Goal: Transaction & Acquisition: Purchase product/service

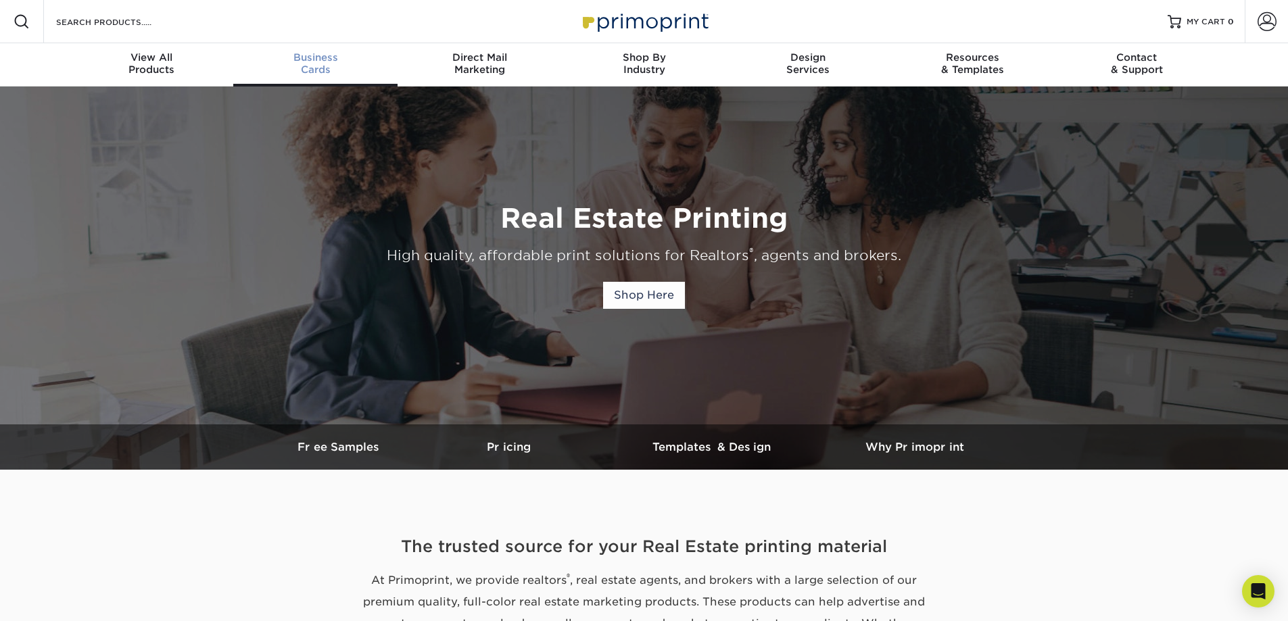
click at [321, 62] on span "Business" at bounding box center [315, 57] width 164 height 12
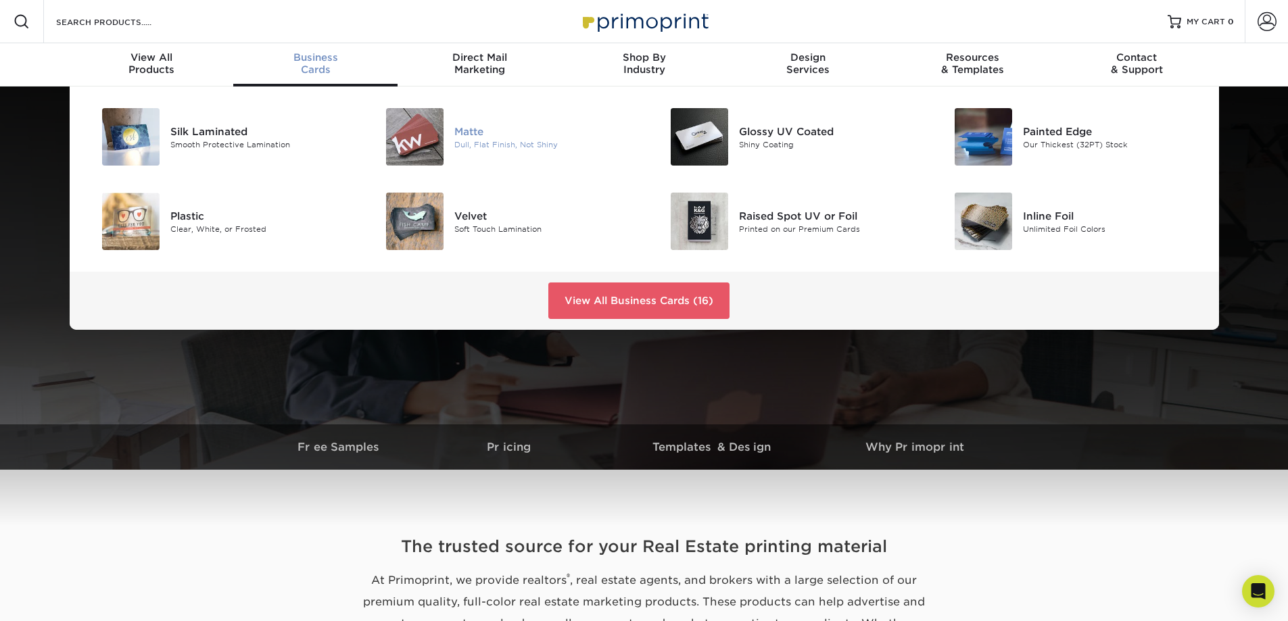
click at [414, 126] on img at bounding box center [414, 136] width 57 height 57
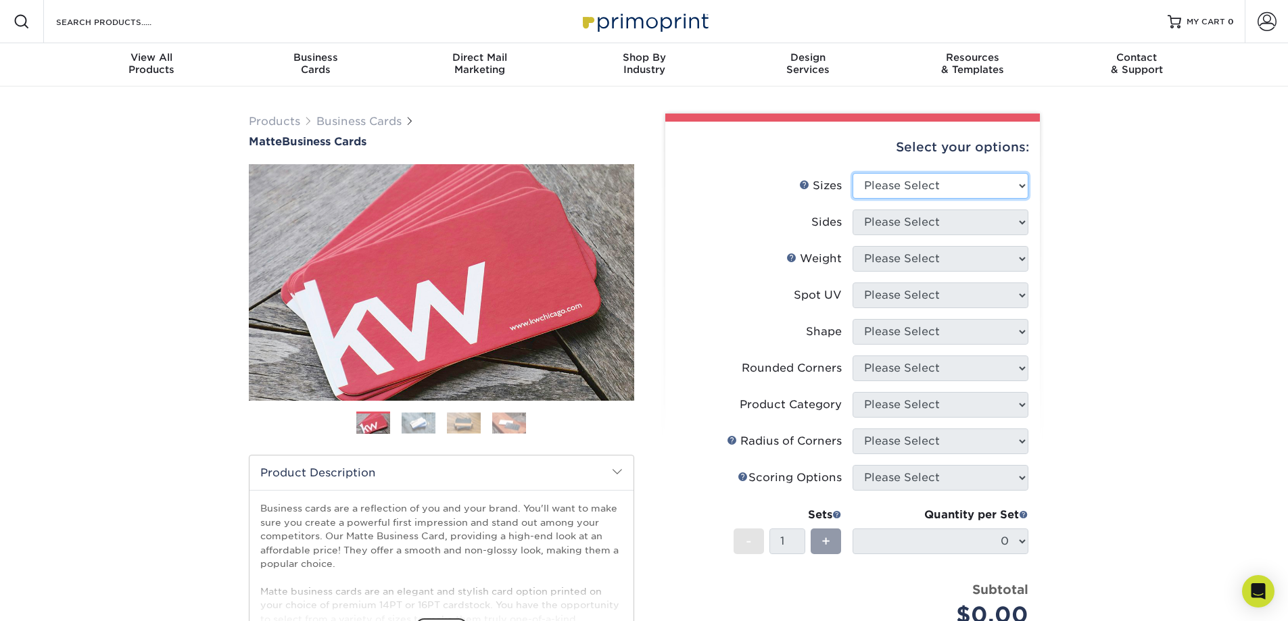
click at [927, 185] on select "Please Select 1.5" x 3.5" - Mini 1.75" x 3.5" - Mini 2" x 2" - Square 2" x 3" -…" at bounding box center [940, 186] width 176 height 26
select select "2.00x3.50"
click at [852, 173] on select "Please Select 1.5" x 3.5" - Mini 1.75" x 3.5" - Mini 2" x 2" - Square 2" x 3" -…" at bounding box center [940, 186] width 176 height 26
click at [931, 220] on select "Please Select Print Both Sides Print Front Only" at bounding box center [940, 223] width 176 height 26
select select "13abbda7-1d64-4f25-8bb2-c179b224825d"
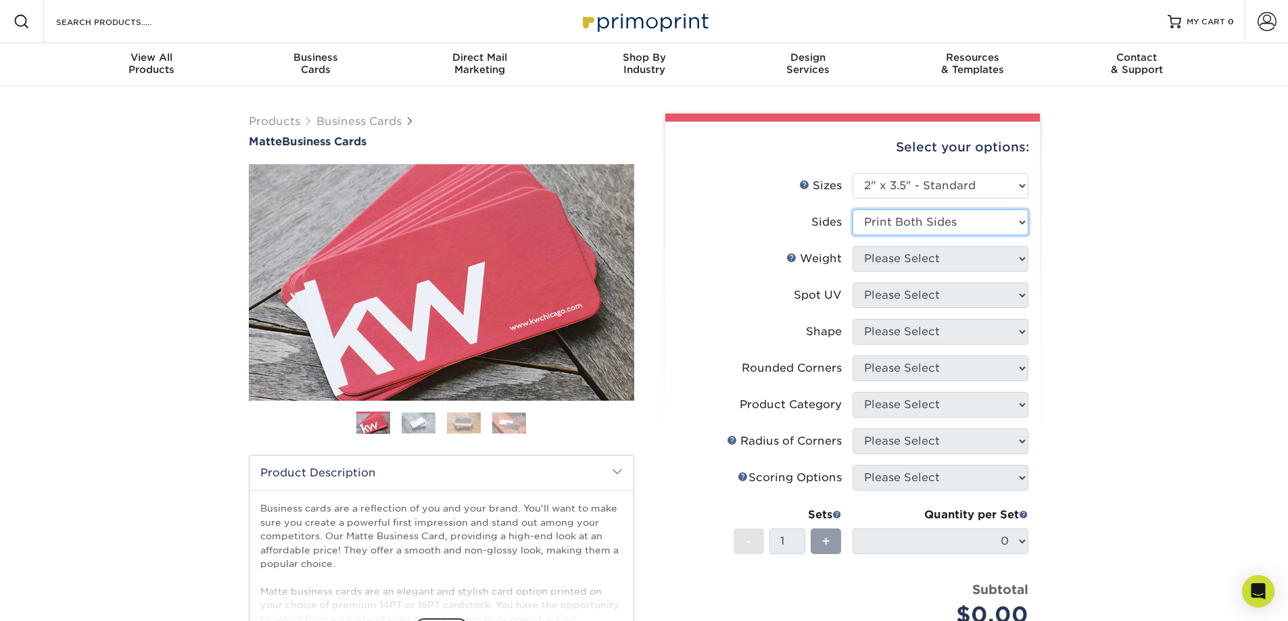
click at [852, 210] on select "Please Select Print Both Sides Print Front Only" at bounding box center [940, 223] width 176 height 26
click at [941, 259] on select "Please Select 16PT 14PT" at bounding box center [940, 259] width 176 height 26
select select "16PT"
click at [852, 246] on select "Please Select 16PT 14PT" at bounding box center [940, 259] width 176 height 26
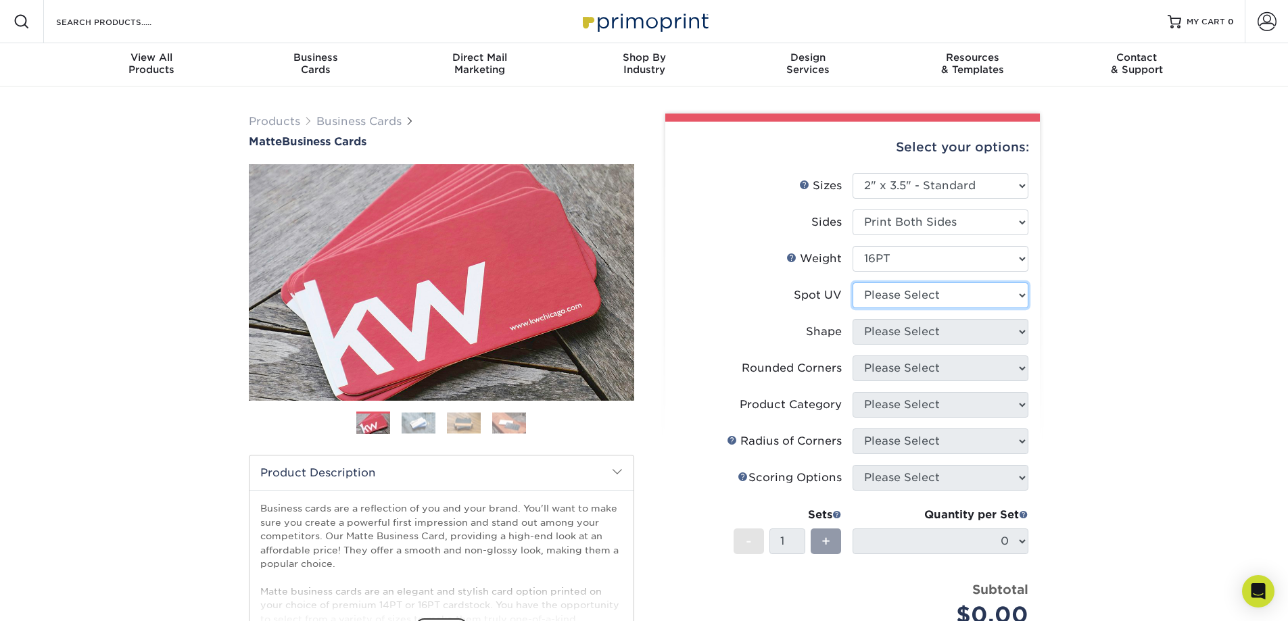
click at [964, 288] on select "Please Select No Spot UV Front and Back (Both Sides) Front Only Back Only" at bounding box center [940, 296] width 176 height 26
click at [945, 298] on select "Please Select No Spot UV Front and Back (Both Sides) Front Only Back Only" at bounding box center [940, 296] width 176 height 26
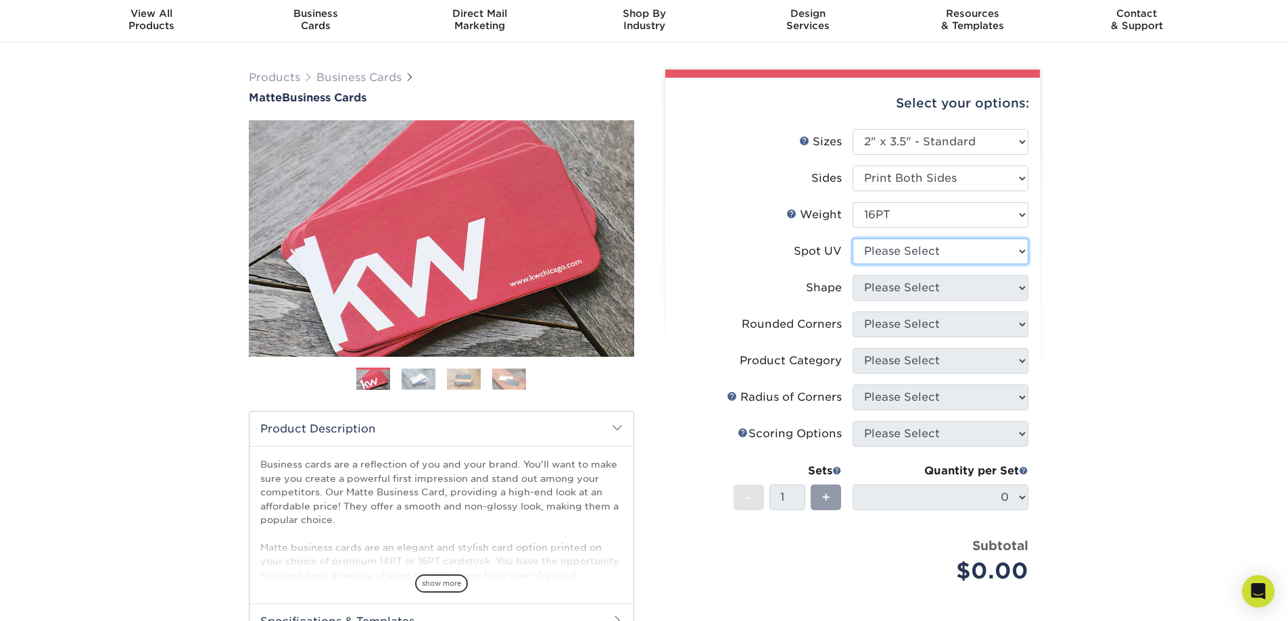
scroll to position [68, 0]
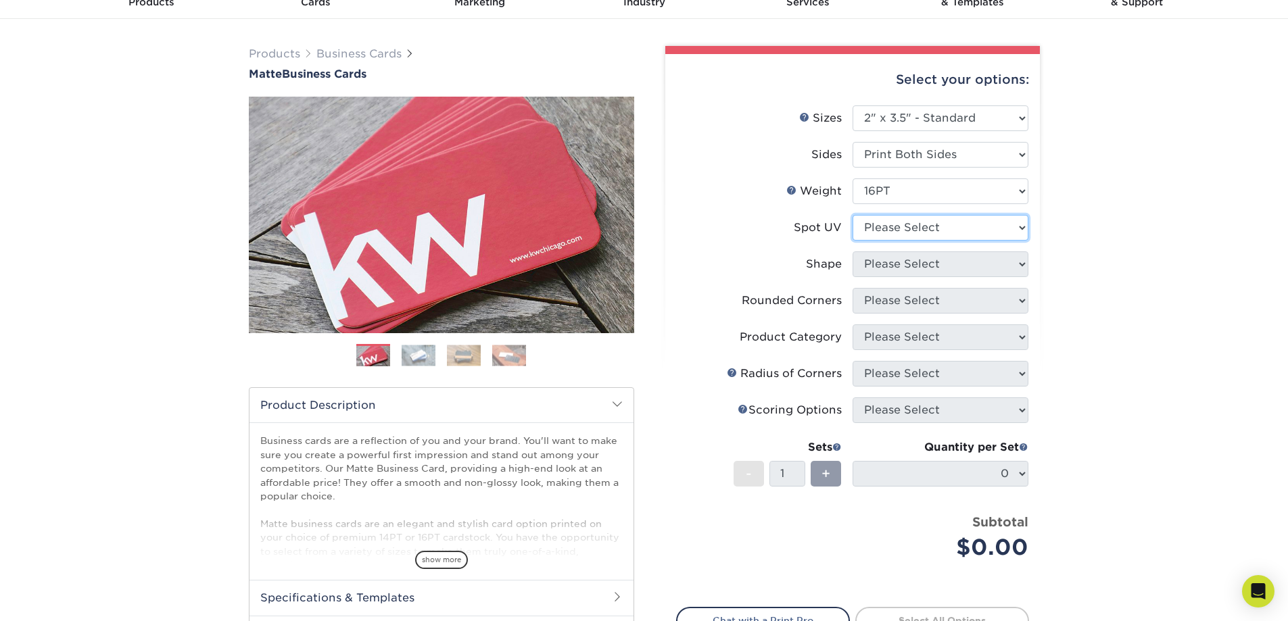
click at [969, 227] on select "Please Select No Spot UV Front and Back (Both Sides) Front Only Back Only" at bounding box center [940, 228] width 176 height 26
select select "3"
click at [852, 215] on select "Please Select No Spot UV Front and Back (Both Sides) Front Only Back Only" at bounding box center [940, 228] width 176 height 26
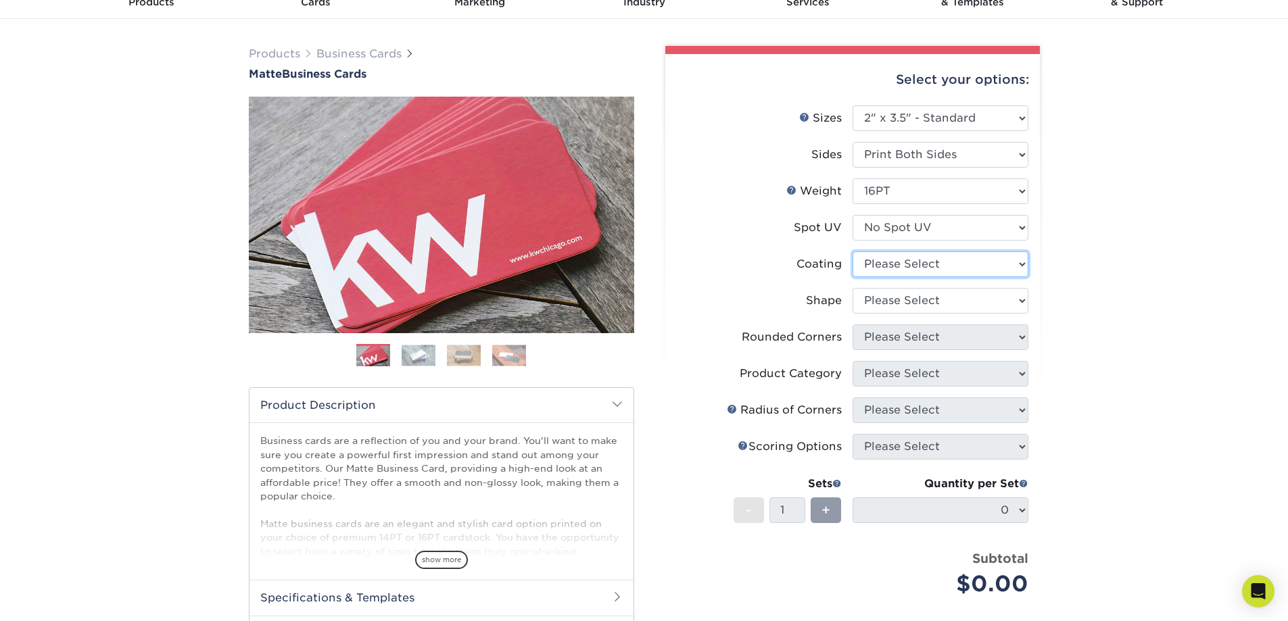
click at [932, 266] on select at bounding box center [940, 264] width 176 height 26
select select "121bb7b5-3b4d-429f-bd8d-bbf80e953313"
click at [852, 251] on select at bounding box center [940, 264] width 176 height 26
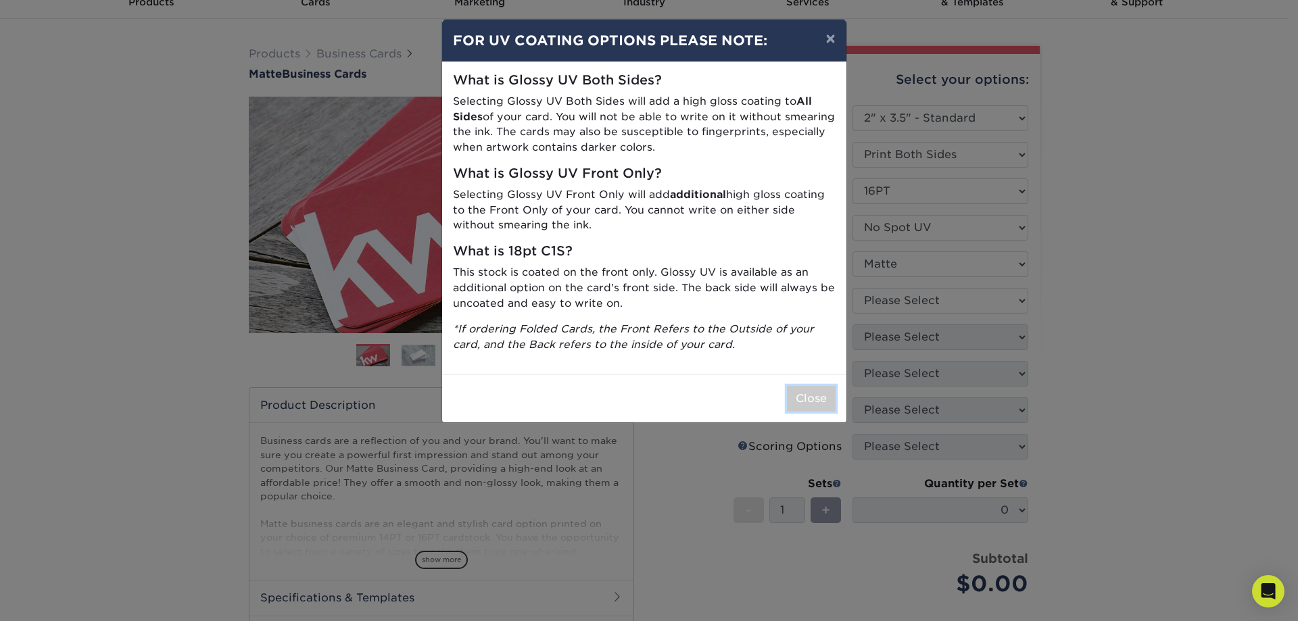
drag, startPoint x: 813, startPoint y: 408, endPoint x: 733, endPoint y: 487, distance: 111.4
click at [733, 487] on div "× FOR UV COATING OPTIONS PLEASE NOTE: What is Glossy UV Both Sides? Selecting G…" at bounding box center [649, 310] width 1298 height 621
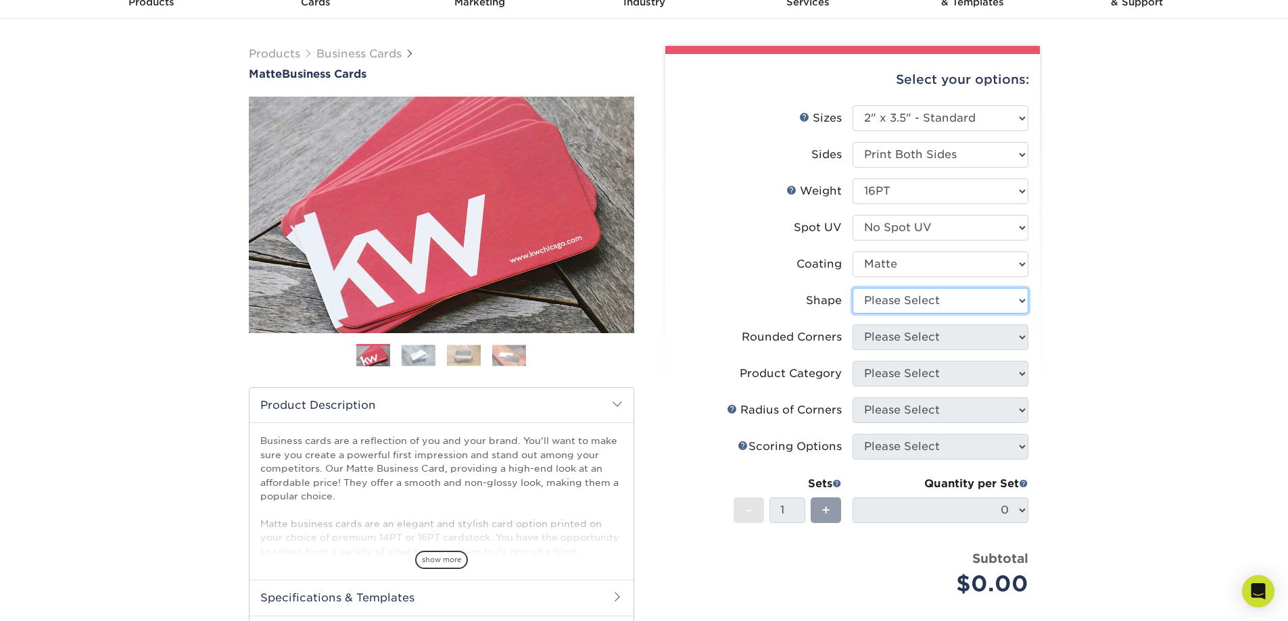
click at [938, 299] on select "Please Select Standard Oval" at bounding box center [940, 301] width 176 height 26
select select "standard"
click at [852, 288] on select "Please Select Standard Oval" at bounding box center [940, 301] width 176 height 26
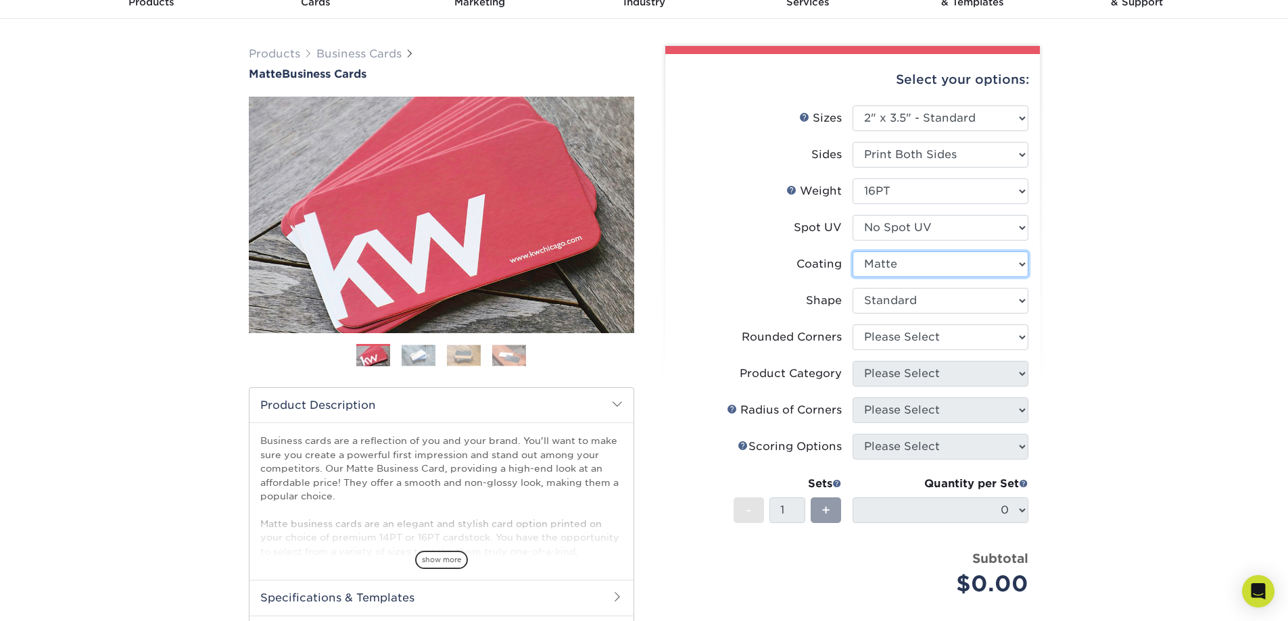
click at [945, 267] on select at bounding box center [940, 264] width 176 height 26
click at [852, 251] on select at bounding box center [940, 264] width 176 height 26
click at [934, 222] on select "Please Select No Spot UV Front and Back (Both Sides) Front Only Back Only" at bounding box center [940, 228] width 176 height 26
select select "0"
click at [852, 215] on select "Please Select No Spot UV Front and Back (Both Sides) Front Only Back Only" at bounding box center [940, 228] width 176 height 26
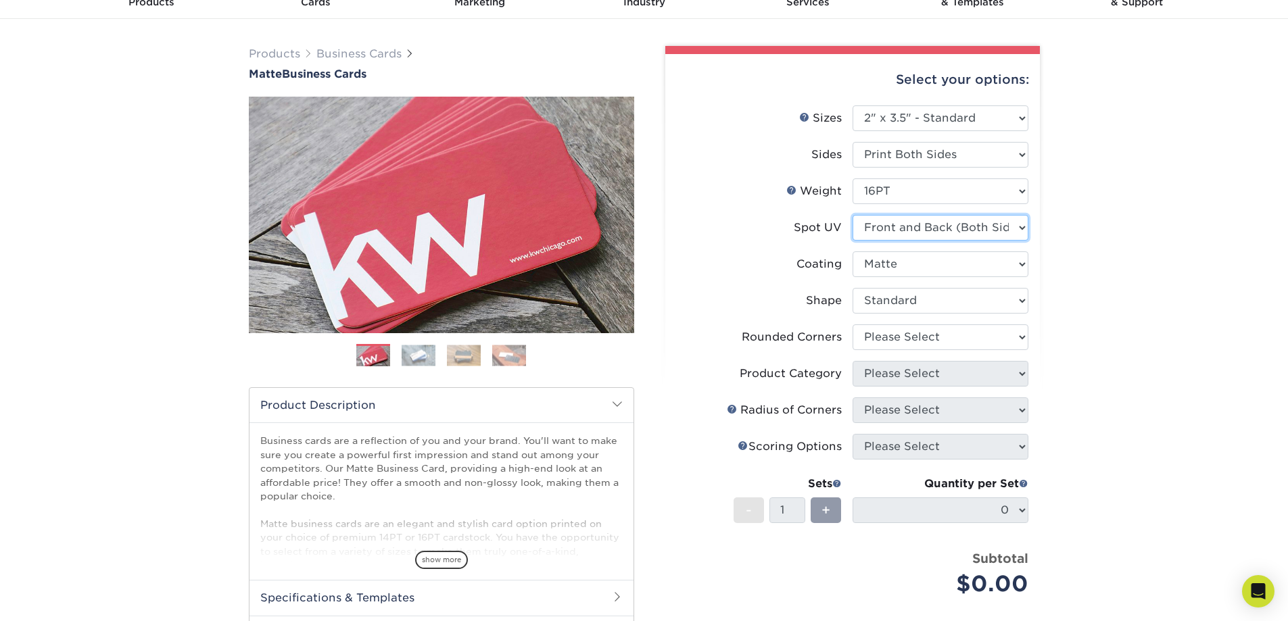
select select "-1"
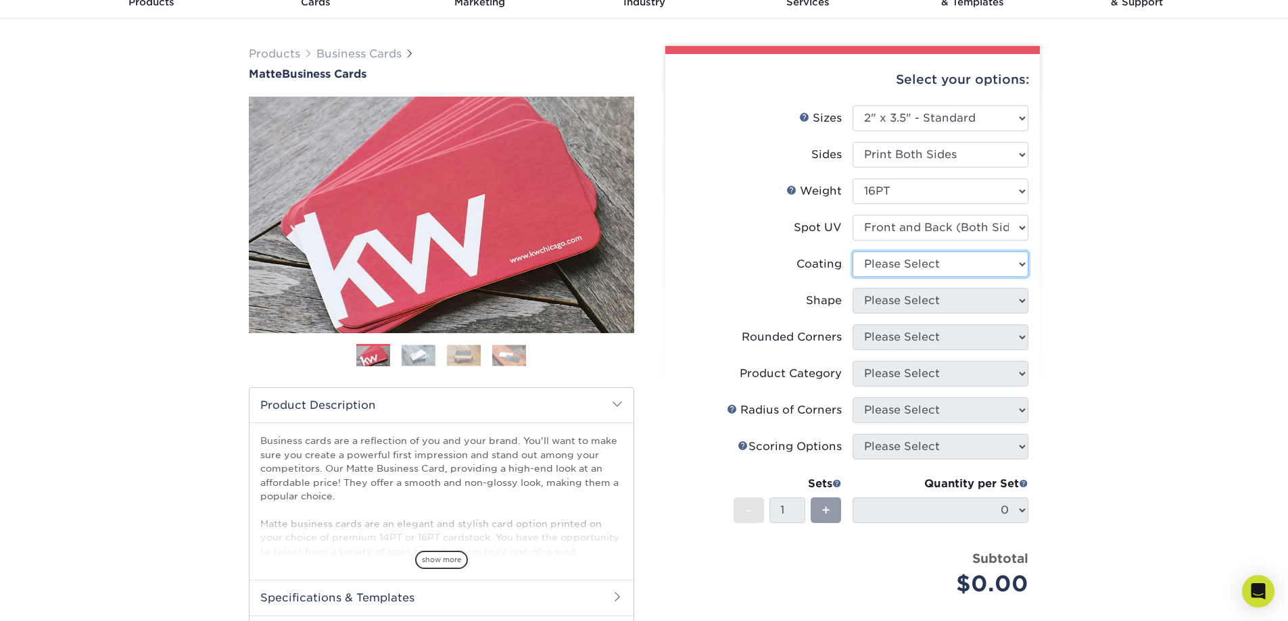
click at [952, 262] on select at bounding box center [940, 264] width 176 height 26
select select "121bb7b5-3b4d-429f-bd8d-bbf80e953313"
click at [852, 251] on select at bounding box center [940, 264] width 176 height 26
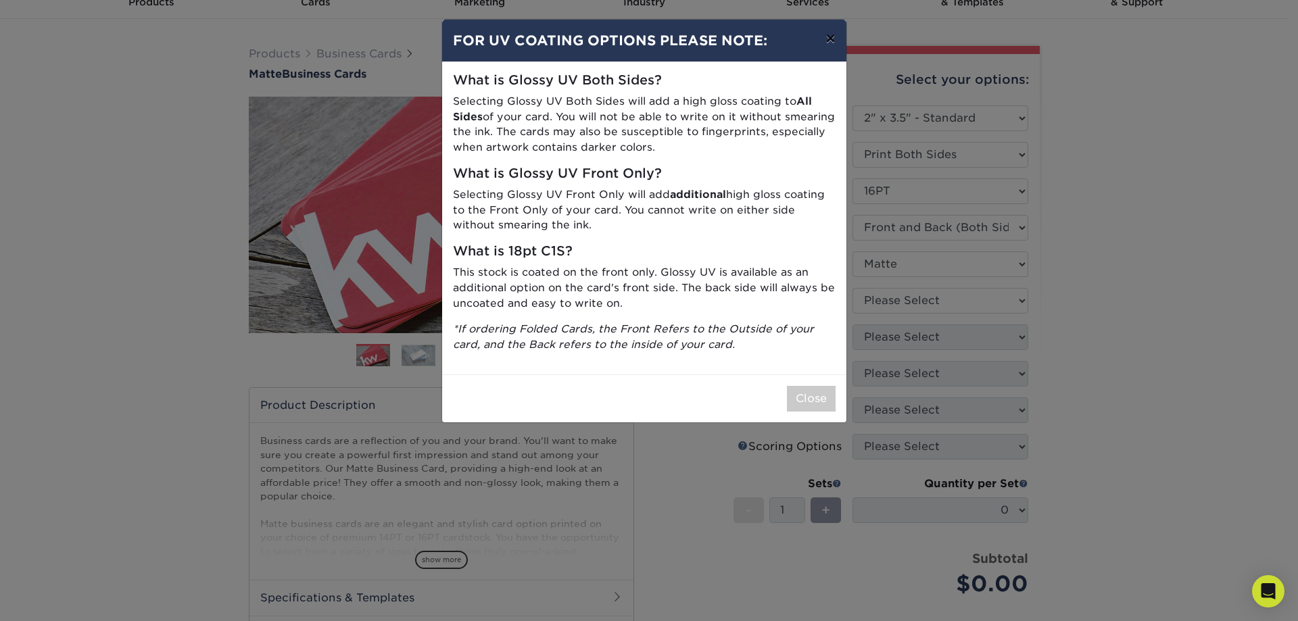
click at [835, 37] on button "×" at bounding box center [830, 39] width 31 height 38
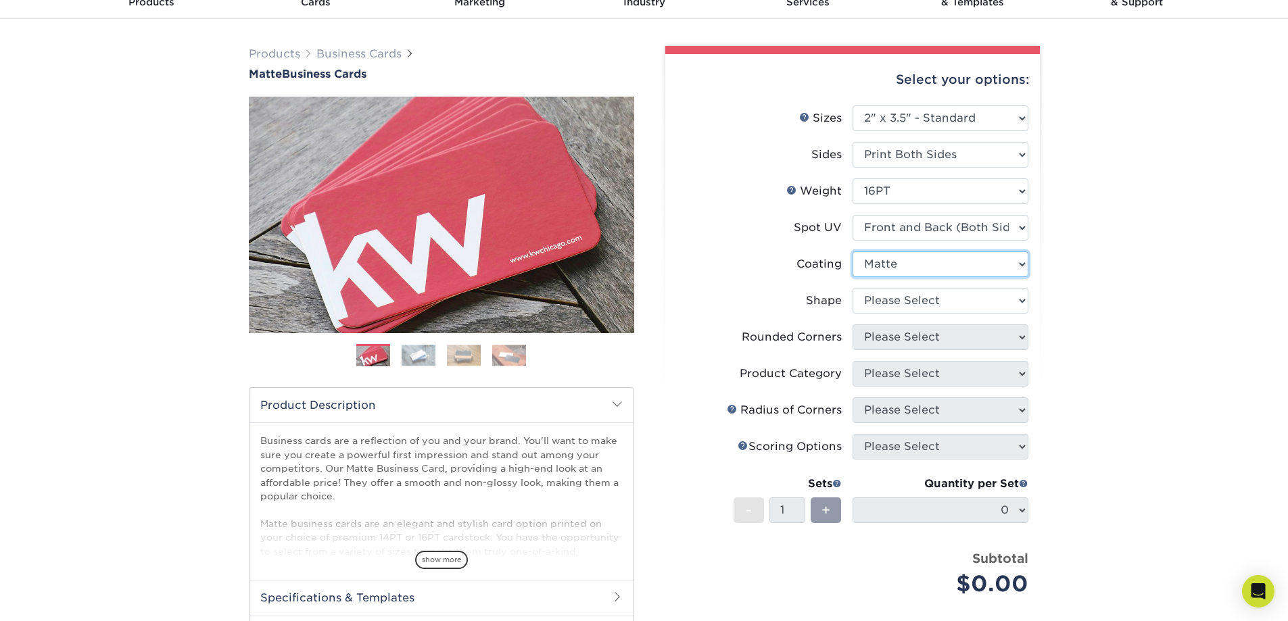
click at [936, 270] on select at bounding box center [940, 264] width 176 height 26
click at [934, 228] on select "Please Select No Spot UV Front and Back (Both Sides) Front Only Back Only" at bounding box center [940, 228] width 176 height 26
select select "3"
click at [852, 215] on select "Please Select No Spot UV Front and Back (Both Sides) Front Only Back Only" at bounding box center [940, 228] width 176 height 26
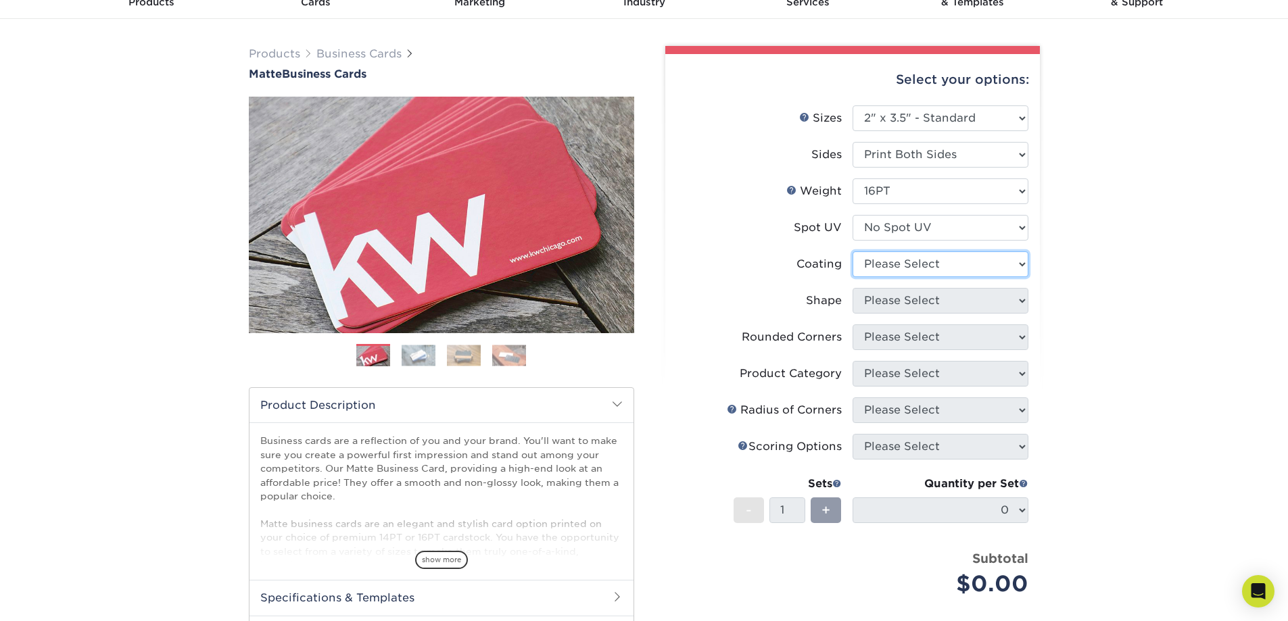
click at [940, 264] on select at bounding box center [940, 264] width 176 height 26
select select "121bb7b5-3b4d-429f-bd8d-bbf80e953313"
click at [852, 251] on select at bounding box center [940, 264] width 176 height 26
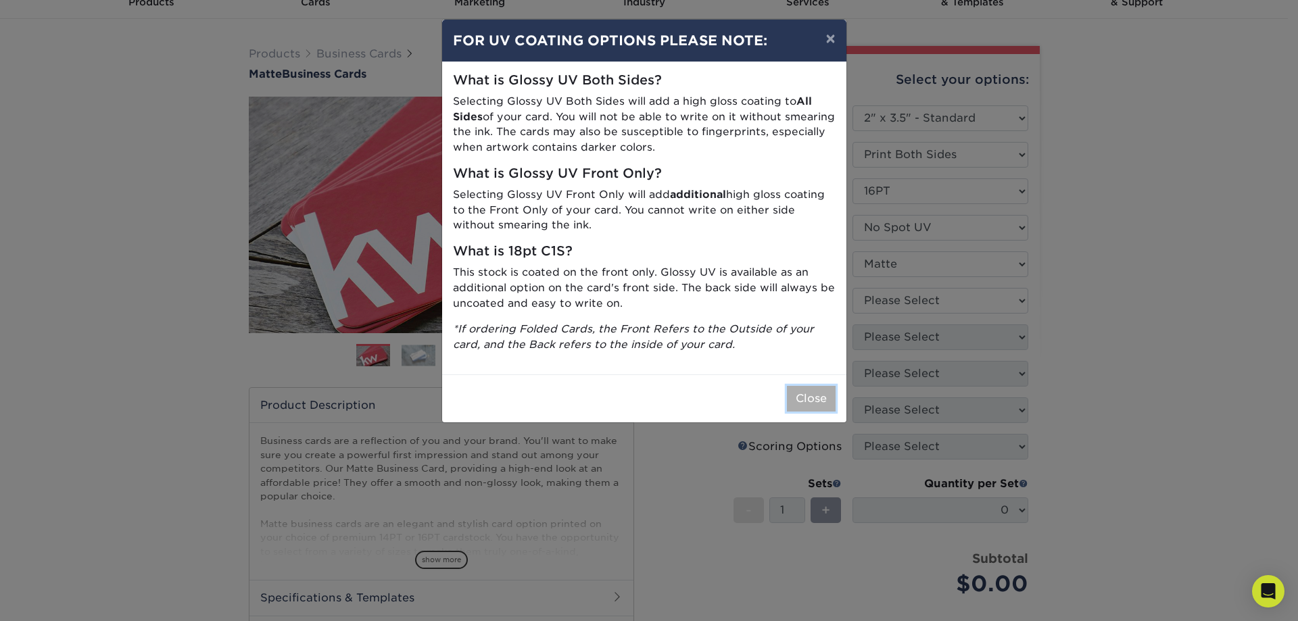
click at [814, 402] on button "Close" at bounding box center [811, 399] width 49 height 26
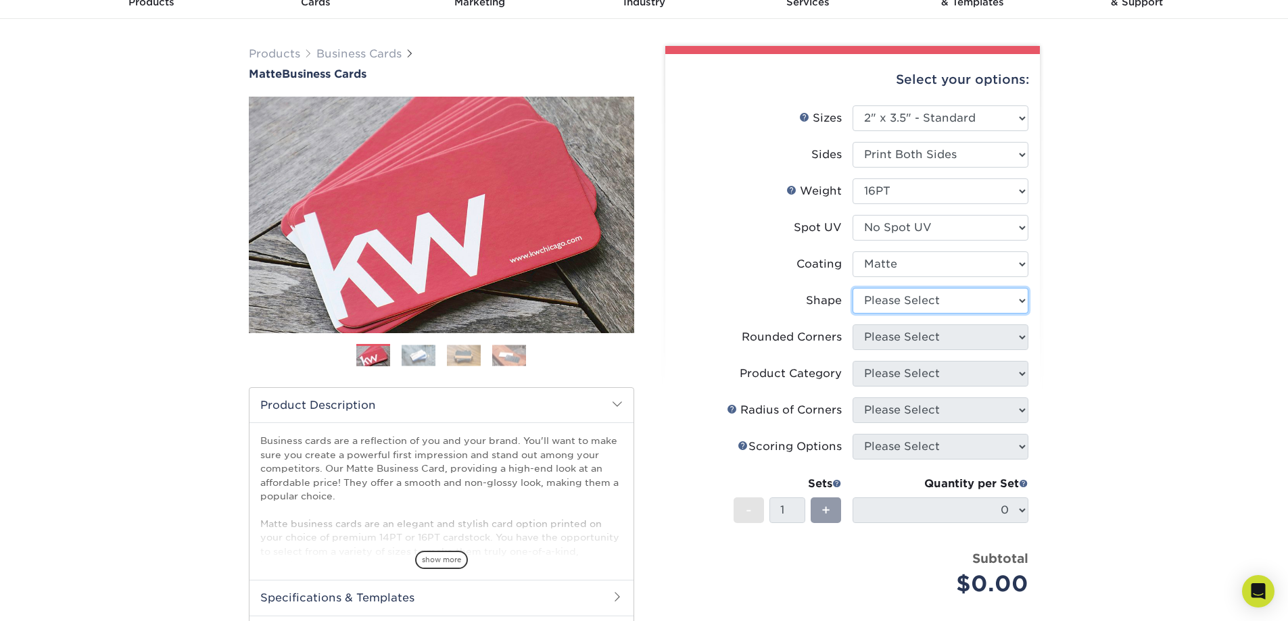
click at [957, 305] on select "Please Select Standard Oval" at bounding box center [940, 301] width 176 height 26
select select "standard"
click at [852, 288] on select "Please Select Standard Oval" at bounding box center [940, 301] width 176 height 26
click at [932, 340] on select "Please Select Yes - Round 2 Corners Yes - Round 4 Corners No" at bounding box center [940, 337] width 176 height 26
select select "0"
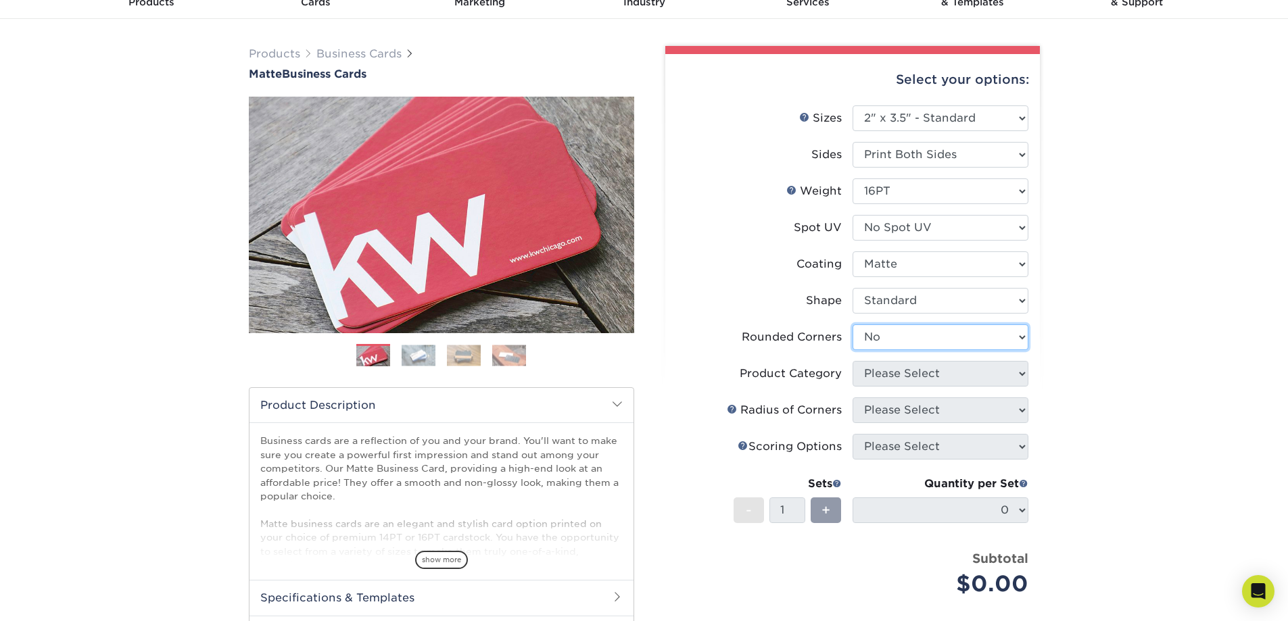
click at [852, 324] on select "Please Select Yes - Round 2 Corners Yes - Round 4 Corners No" at bounding box center [940, 337] width 176 height 26
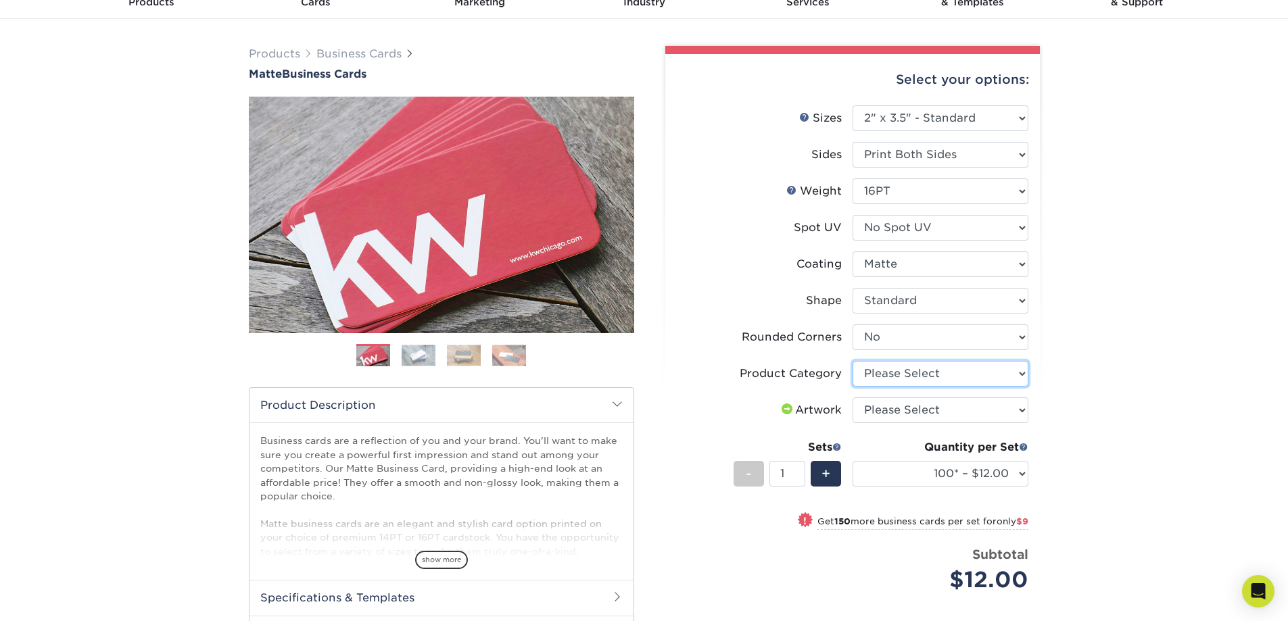
click at [940, 374] on select "Please Select Business Cards" at bounding box center [940, 374] width 176 height 26
select select "3b5148f1-0588-4f88-a218-97bcfdce65c1"
click at [852, 361] on select "Please Select Business Cards" at bounding box center [940, 374] width 176 height 26
click at [938, 410] on select "Please Select I will upload files I need a design - $100" at bounding box center [940, 410] width 176 height 26
select select "upload"
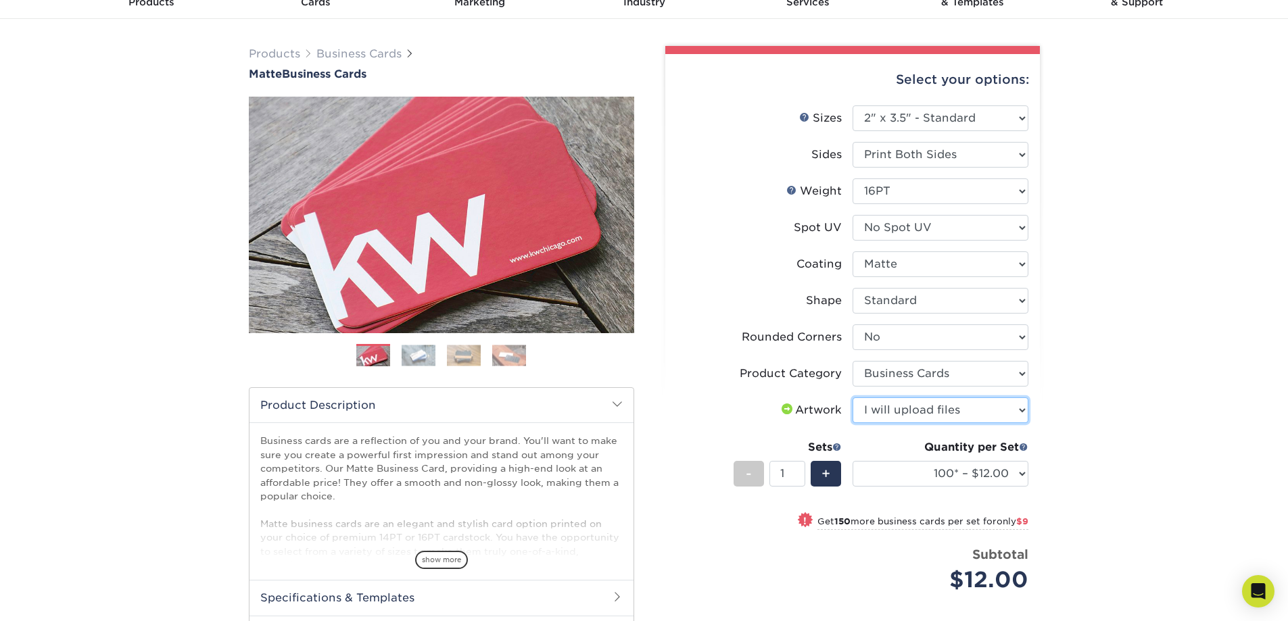
click at [852, 397] on select "Please Select I will upload files I need a design - $100" at bounding box center [940, 410] width 176 height 26
click at [415, 347] on img at bounding box center [419, 355] width 34 height 21
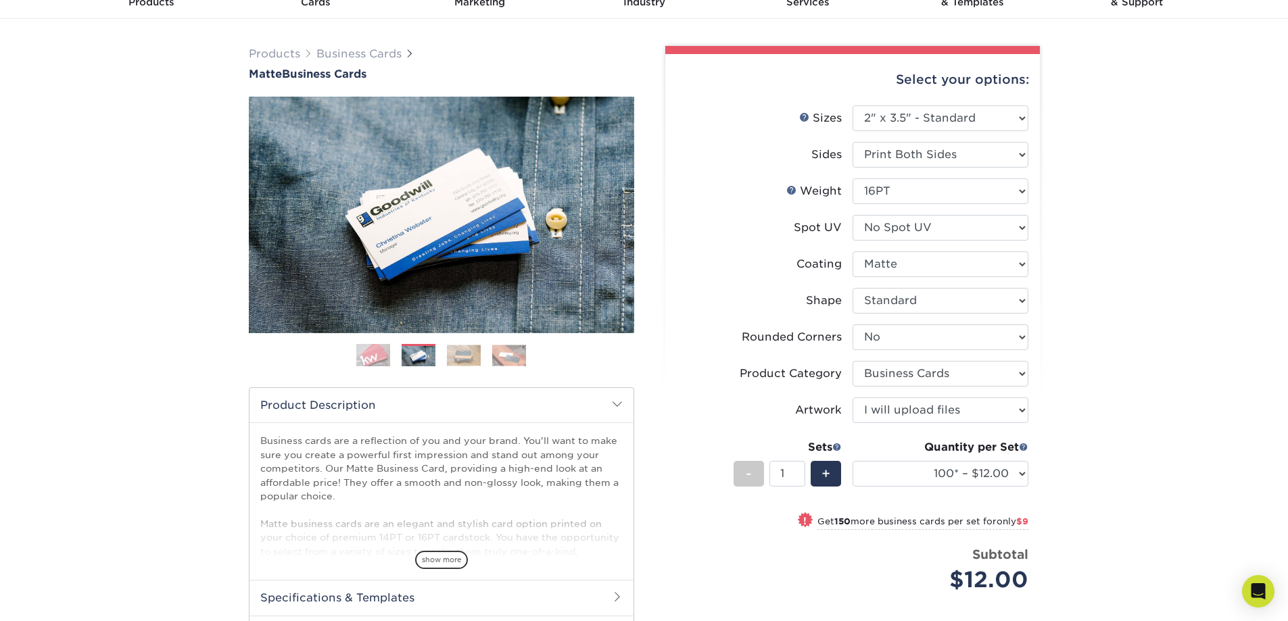
click at [475, 354] on img at bounding box center [464, 355] width 34 height 21
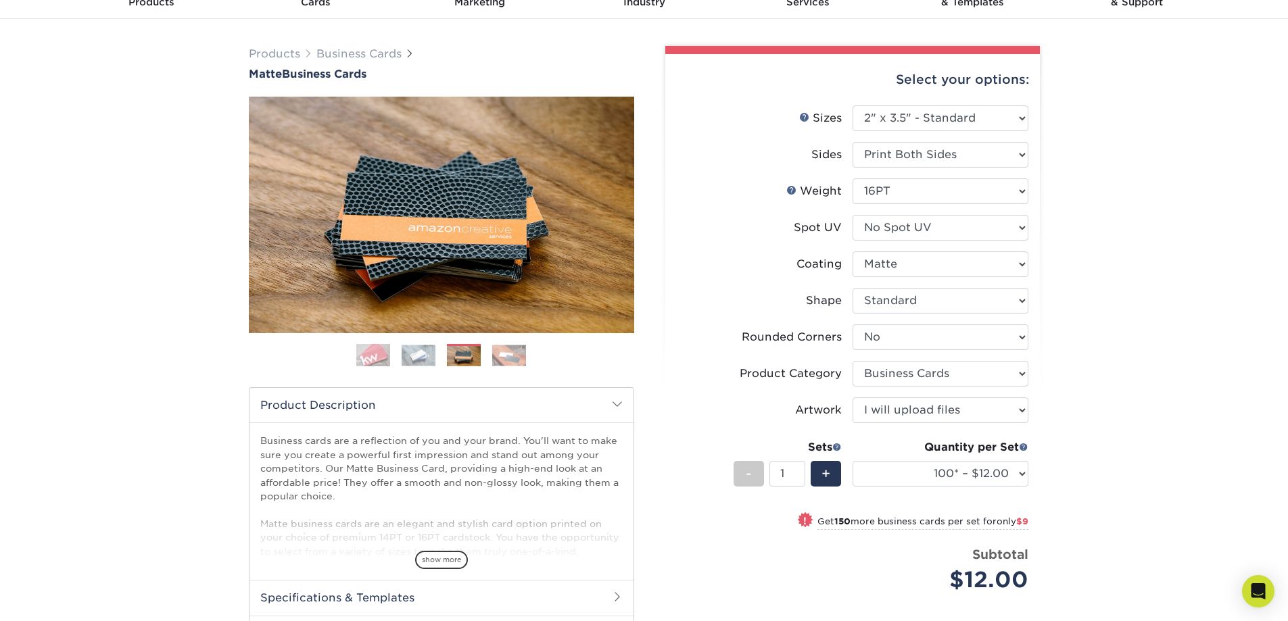
click at [502, 359] on img at bounding box center [509, 355] width 34 height 21
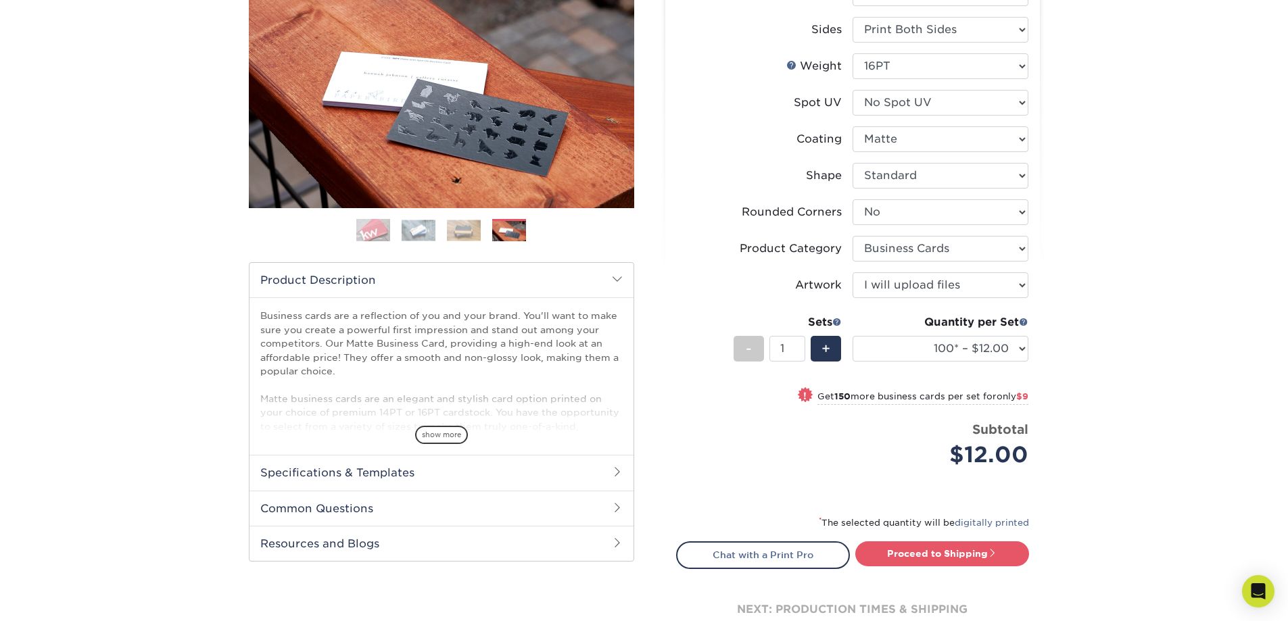
scroll to position [270, 0]
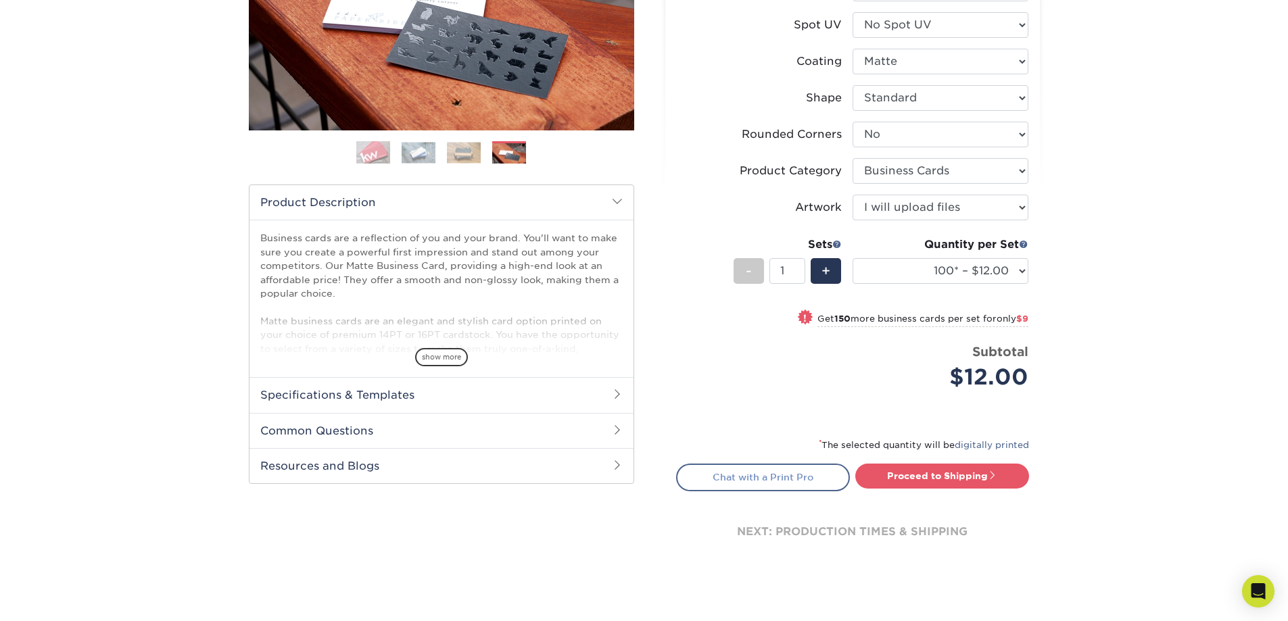
click at [772, 480] on link "Chat with a Print Pro" at bounding box center [763, 477] width 174 height 27
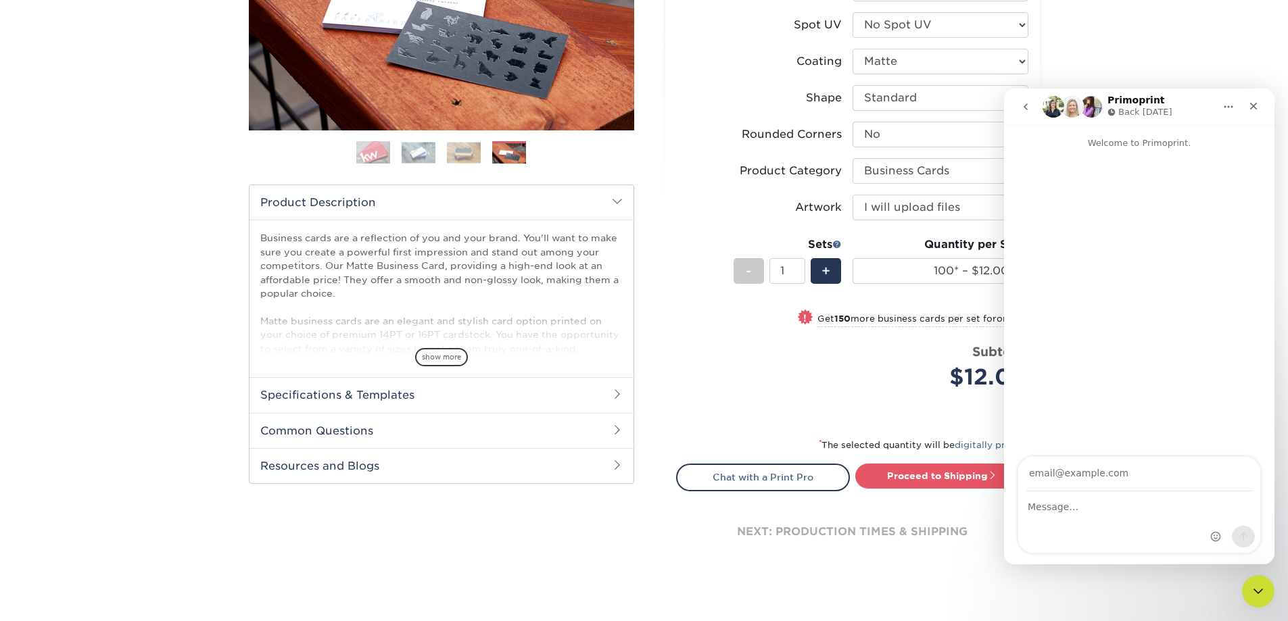
scroll to position [0, 0]
type input "[PERSON_NAME][EMAIL_ADDRESS][DOMAIN_NAME]"
click at [1088, 516] on div "Intercom messenger" at bounding box center [1139, 522] width 242 height 61
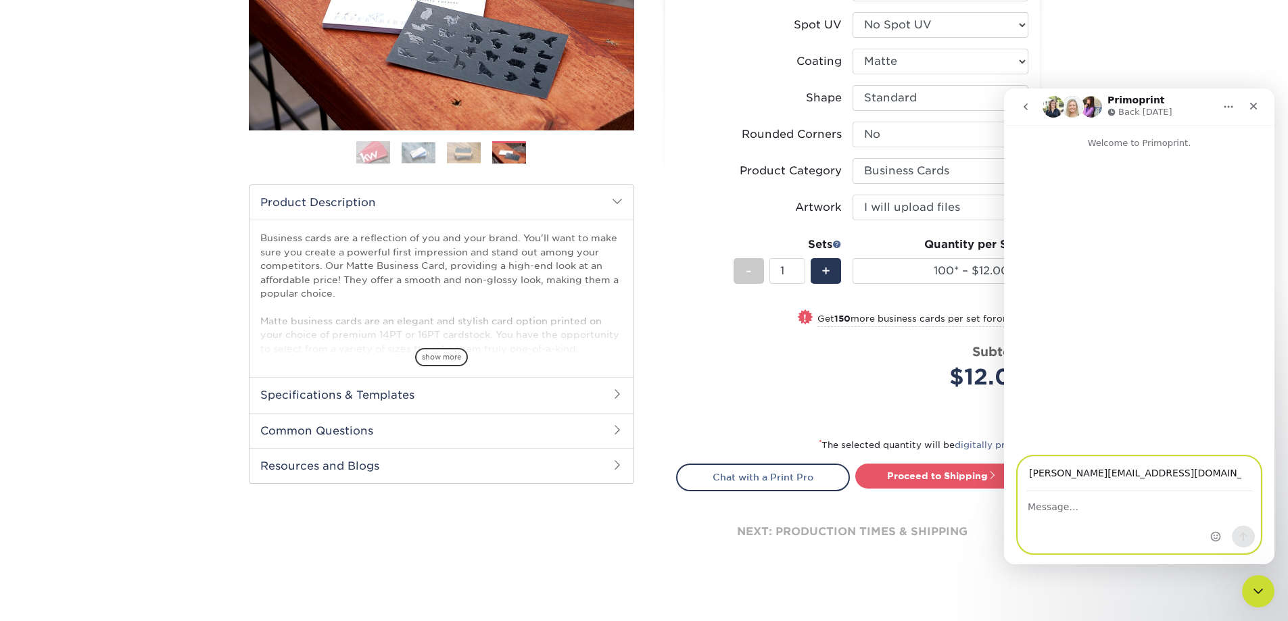
click at [1073, 512] on textarea "Message…" at bounding box center [1139, 503] width 242 height 23
click at [1074, 502] on textarea "Message…" at bounding box center [1139, 503] width 242 height 23
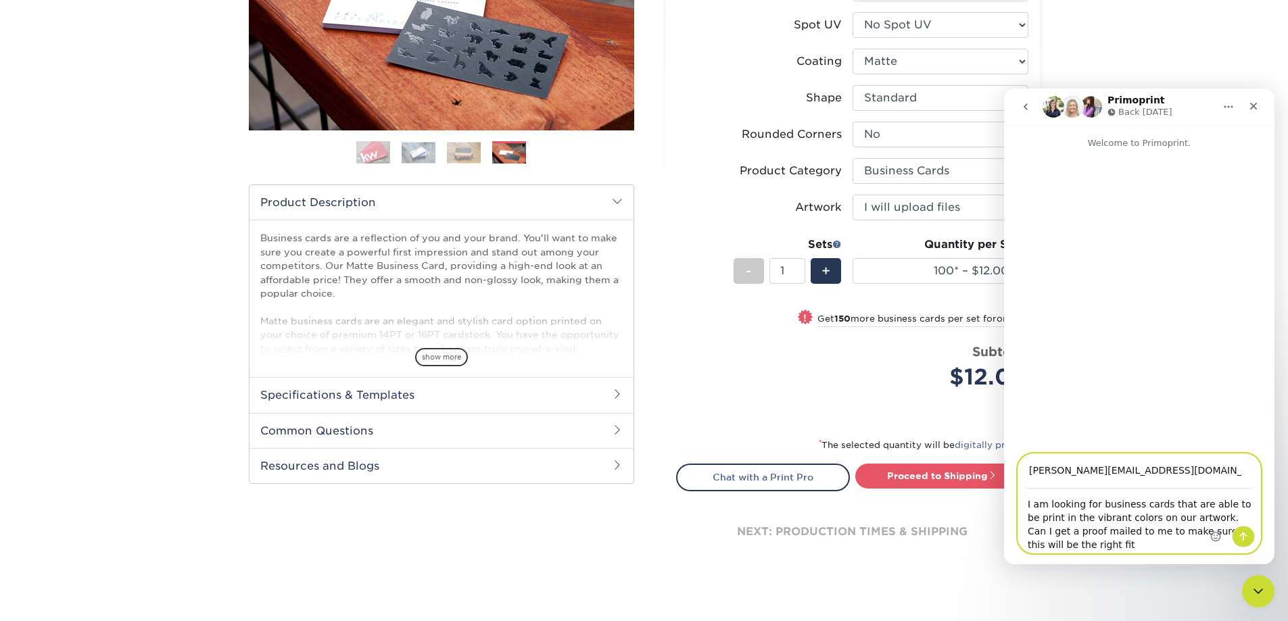
type textarea "I am looking for business cards that are able to be print in the vibrant colors…"
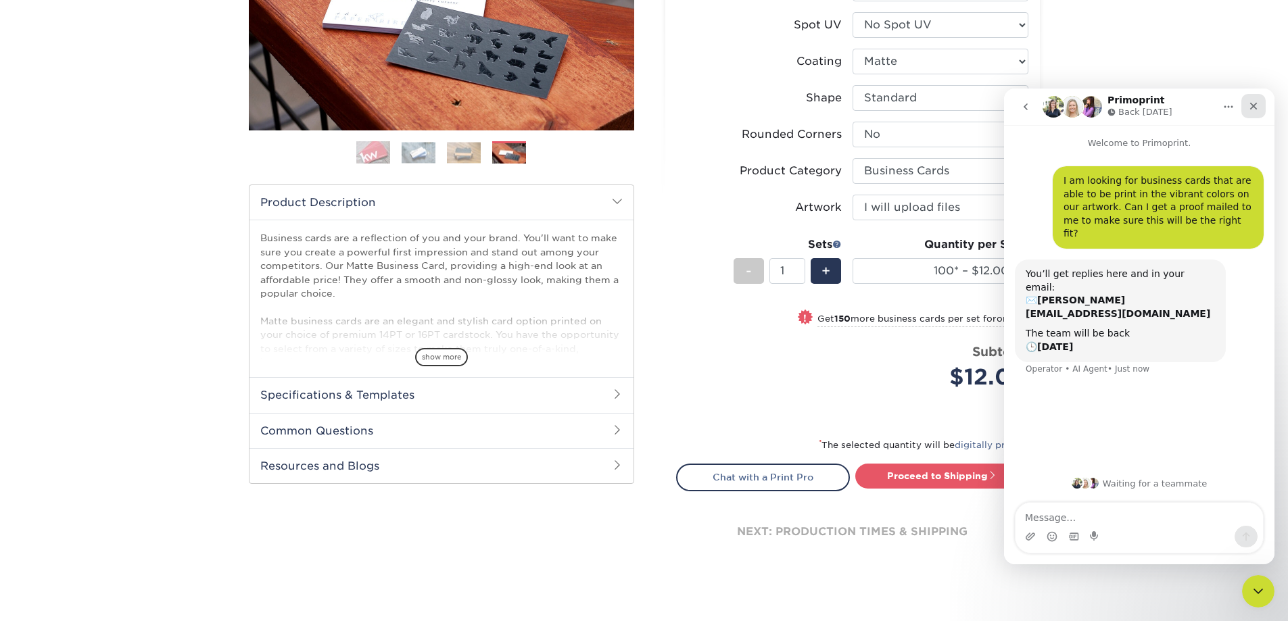
click at [1256, 107] on icon "Close" at bounding box center [1253, 106] width 11 height 11
